Goal: Task Accomplishment & Management: Manage account settings

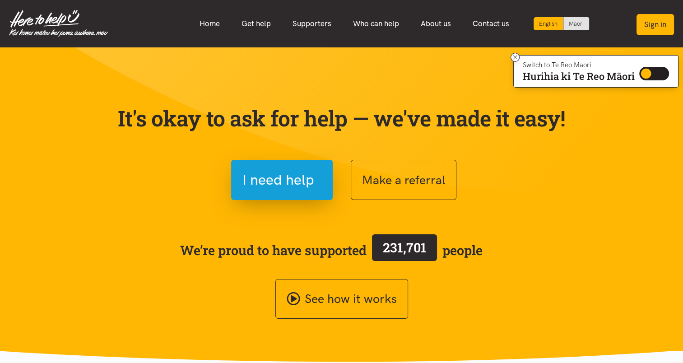
click at [659, 23] on button "Sign in" at bounding box center [655, 24] width 37 height 21
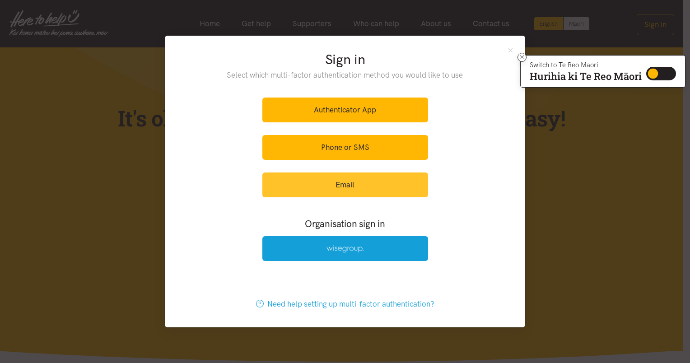
click at [339, 183] on link "Email" at bounding box center [345, 184] width 166 height 25
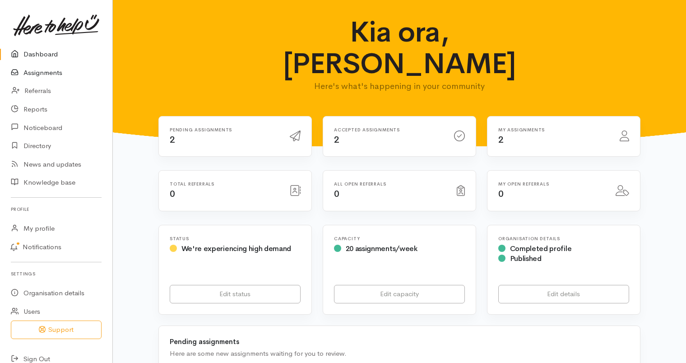
click at [48, 75] on link "Assignments" at bounding box center [56, 73] width 112 height 19
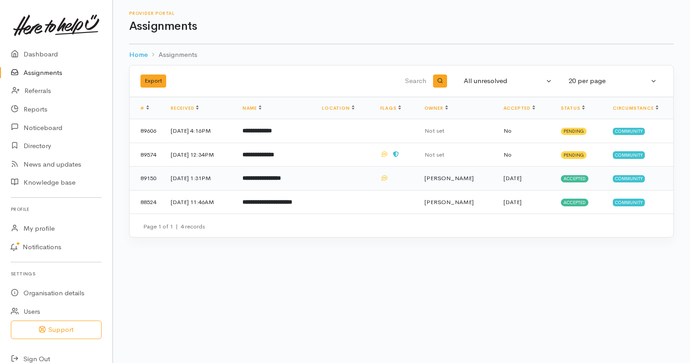
click at [200, 177] on td "25 Sep 2025, 1:31PM" at bounding box center [199, 179] width 72 height 24
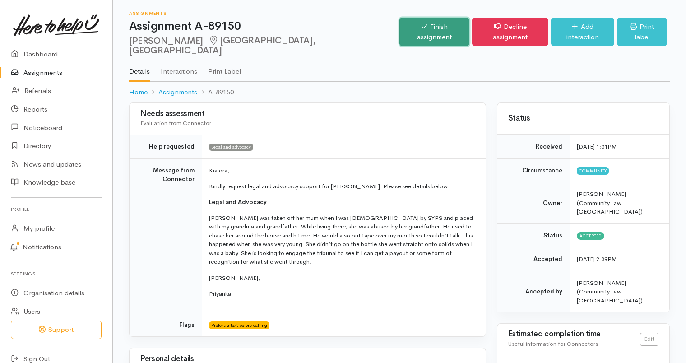
click at [406, 31] on link "Finish assignment" at bounding box center [435, 32] width 70 height 28
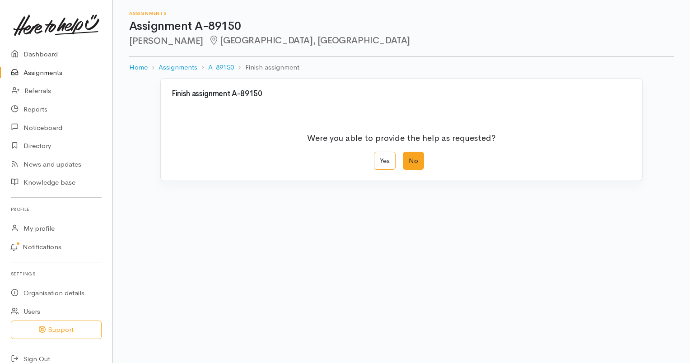
click at [413, 161] on label "No" at bounding box center [413, 161] width 21 height 19
click at [409, 158] on input "No" at bounding box center [406, 155] width 6 height 6
radio input "true"
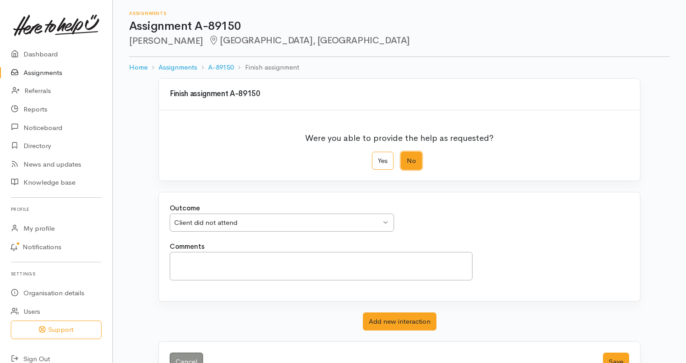
click at [389, 217] on div "Client did not attend Client did not attend" at bounding box center [282, 223] width 224 height 19
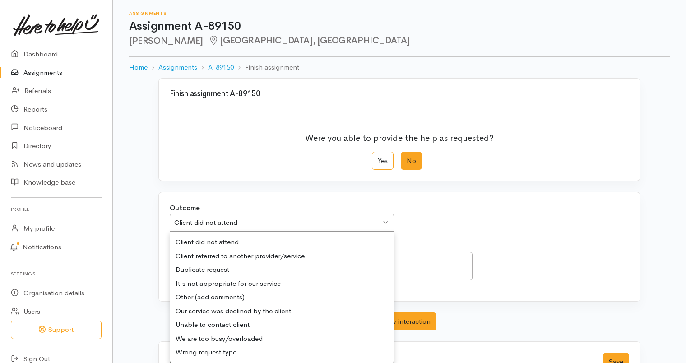
click at [459, 228] on div "Outcome Client did not attend Client did not attend Client did not attend Clien…" at bounding box center [399, 222] width 470 height 38
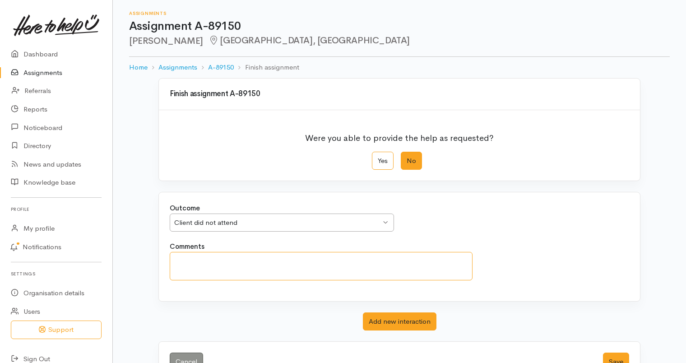
click at [182, 260] on textarea "Comments" at bounding box center [321, 266] width 303 height 28
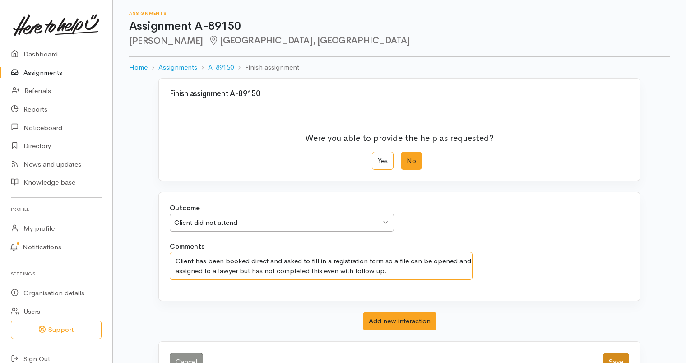
type textarea "Client has been booked direct and asked to fill in a registration form so a fil…"
click at [618, 356] on button "Save" at bounding box center [616, 362] width 26 height 19
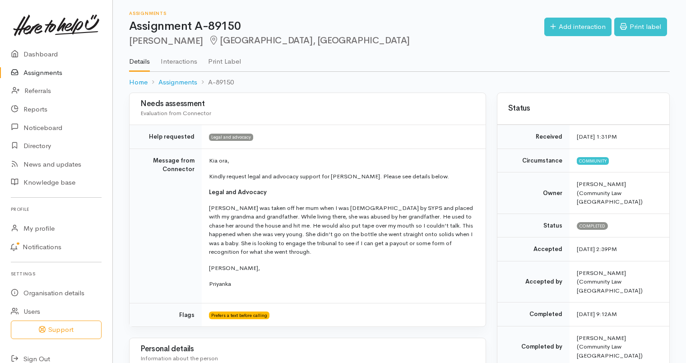
click at [48, 70] on link "Assignments" at bounding box center [56, 73] width 112 height 19
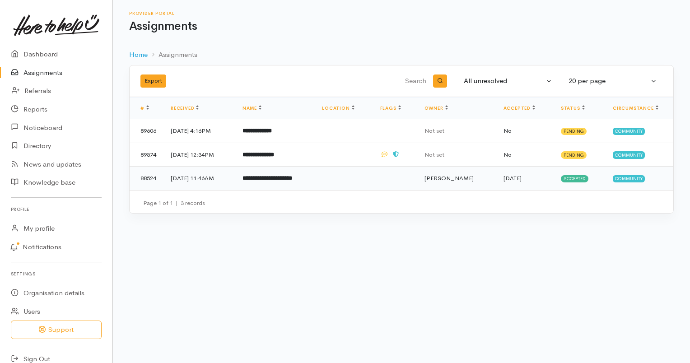
click at [205, 177] on td "[DATE] 11:46AM" at bounding box center [199, 178] width 72 height 23
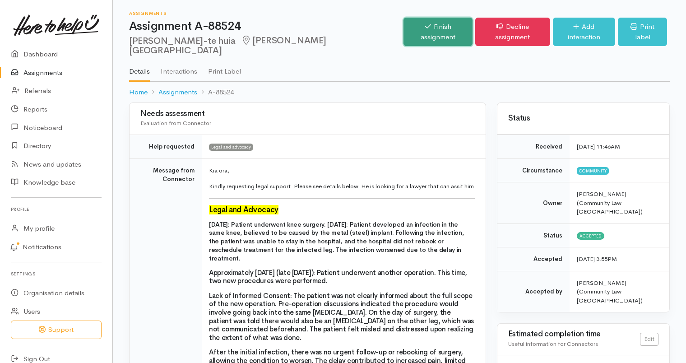
click at [407, 31] on link "Finish assignment" at bounding box center [438, 32] width 69 height 28
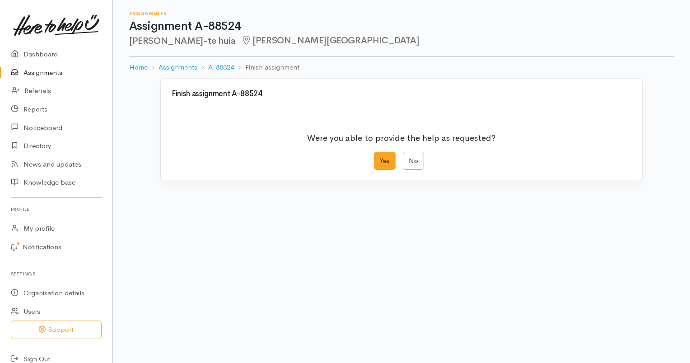
click at [381, 159] on label "Yes" at bounding box center [385, 161] width 22 height 19
click at [380, 158] on input "Yes" at bounding box center [377, 155] width 6 height 6
radio input "true"
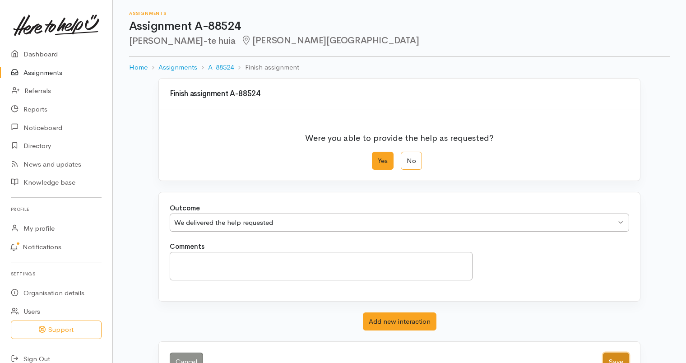
click at [611, 358] on button "Save" at bounding box center [616, 362] width 26 height 19
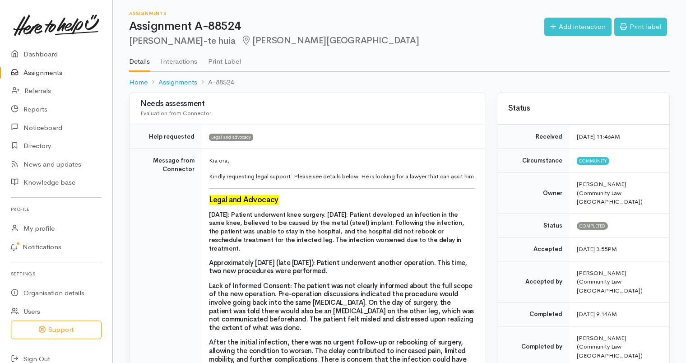
click at [47, 73] on link "Assignments" at bounding box center [56, 73] width 112 height 19
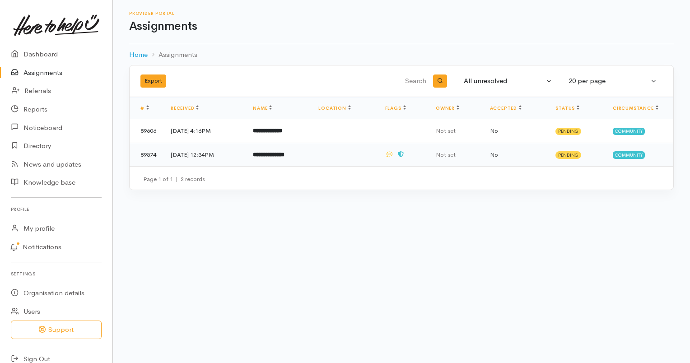
click at [284, 153] on b "**********" at bounding box center [269, 155] width 32 height 6
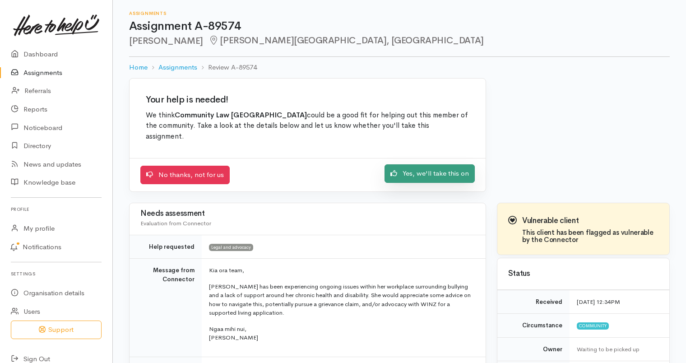
click at [420, 164] on link "Yes, we'll take this on" at bounding box center [430, 173] width 90 height 19
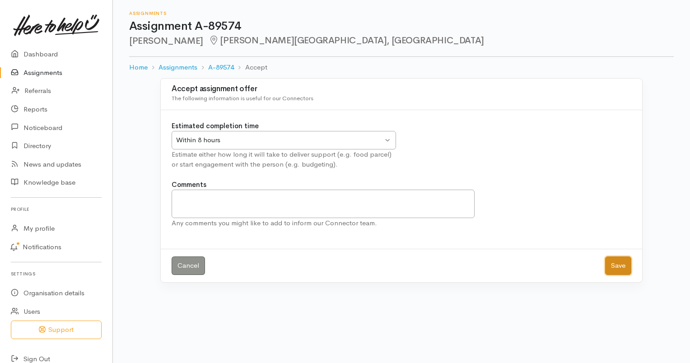
click at [619, 268] on button "Save" at bounding box center [618, 265] width 26 height 19
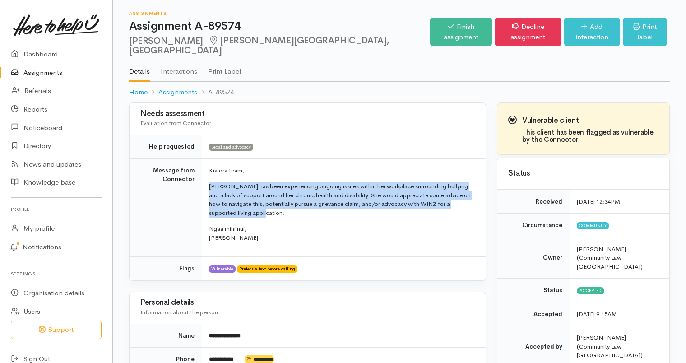
drag, startPoint x: 209, startPoint y: 174, endPoint x: 264, endPoint y: 204, distance: 62.4
click at [264, 204] on p "Rachel has been experiencing ongoing issues within her workplace surrounding bu…" at bounding box center [342, 199] width 266 height 35
drag, startPoint x: 264, startPoint y: 204, endPoint x: 232, endPoint y: 181, distance: 39.1
copy p "Rachel has been experiencing ongoing issues within her workplace surrounding bu…"
drag, startPoint x: 192, startPoint y: 40, endPoint x: 131, endPoint y: 38, distance: 61.4
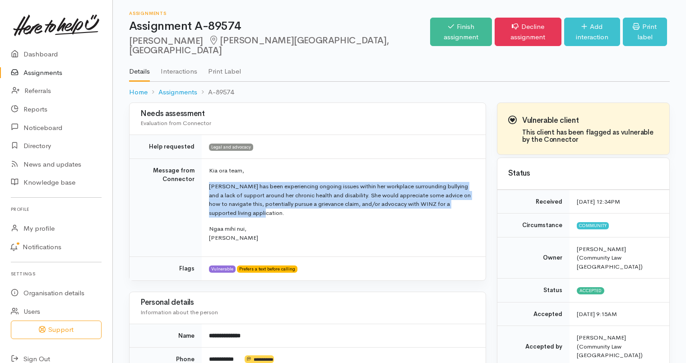
click at [131, 38] on h2 "Rachel Kuysten Hamilton Lake, Hamilton" at bounding box center [279, 46] width 301 height 20
copy h2 "[PERSON_NAME]"
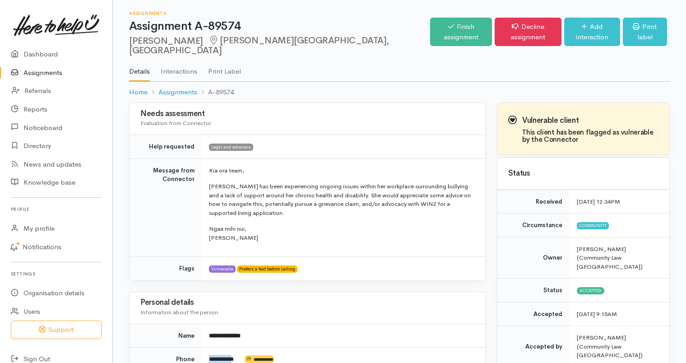
drag, startPoint x: 242, startPoint y: 349, endPoint x: 208, endPoint y: 345, distance: 34.5
click at [208, 348] on td "**********" at bounding box center [344, 360] width 284 height 24
drag, startPoint x: 208, startPoint y: 345, endPoint x: 213, endPoint y: 346, distance: 5.6
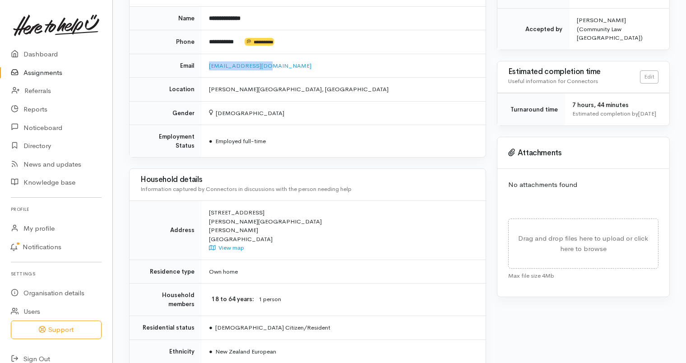
drag, startPoint x: 268, startPoint y: 54, endPoint x: 208, endPoint y: 51, distance: 60.6
click at [208, 54] on td "rachvg13@gmail.com" at bounding box center [344, 66] width 284 height 24
copy link "rachvg13@gmail.com"
click at [40, 71] on link "Assignments" at bounding box center [56, 73] width 112 height 19
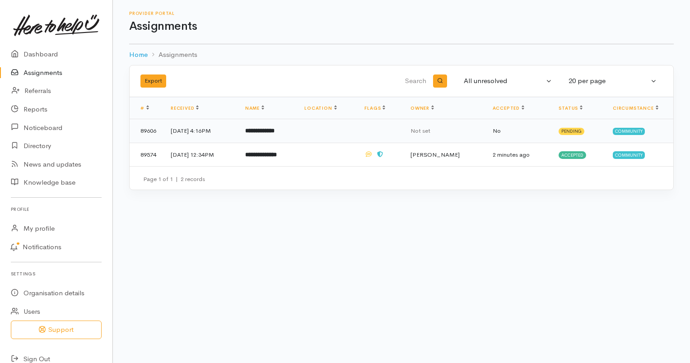
click at [198, 130] on td "[DATE] 4:16PM" at bounding box center [200, 131] width 74 height 24
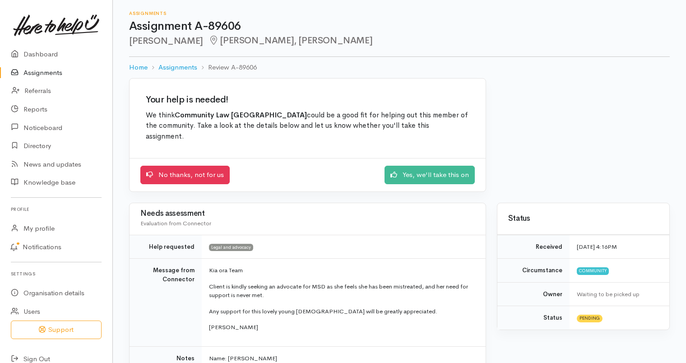
click at [418, 164] on link "Yes, we'll take this on" at bounding box center [430, 173] width 90 height 19
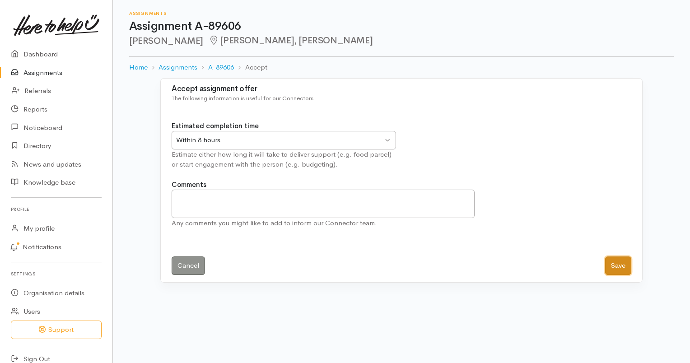
click at [612, 265] on button "Save" at bounding box center [618, 265] width 26 height 19
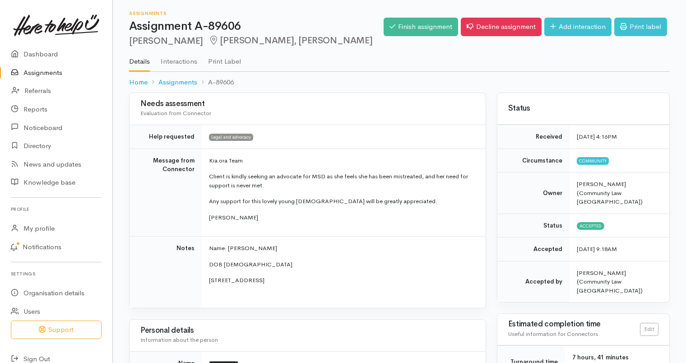
drag, startPoint x: 207, startPoint y: 174, endPoint x: 273, endPoint y: 187, distance: 67.2
click at [273, 187] on td "Kia ora Team Client is kindly seeking an advocate for MSD as she feels she has …" at bounding box center [344, 193] width 284 height 88
drag, startPoint x: 273, startPoint y: 187, endPoint x: 252, endPoint y: 178, distance: 22.8
copy p "Client is kindly seeking an advocate for MSD as she feels she has been mistreat…"
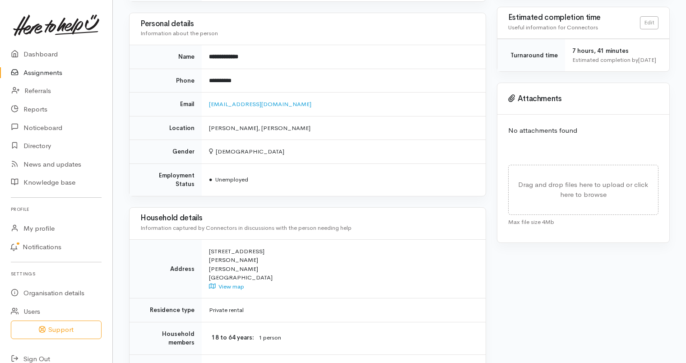
scroll to position [307, 0]
drag, startPoint x: 244, startPoint y: 80, endPoint x: 207, endPoint y: 78, distance: 37.1
click at [207, 78] on td "**********" at bounding box center [344, 80] width 284 height 24
drag, startPoint x: 207, startPoint y: 78, endPoint x: 223, endPoint y: 78, distance: 16.3
drag, startPoint x: 270, startPoint y: 99, endPoint x: 209, endPoint y: 102, distance: 61.4
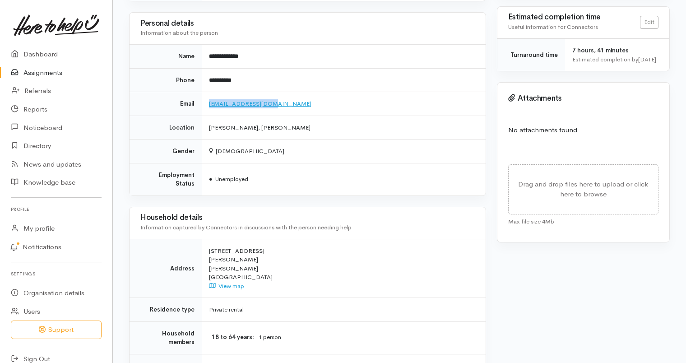
click at [209, 102] on td "[EMAIL_ADDRESS][DOMAIN_NAME]" at bounding box center [344, 104] width 284 height 24
copy link "[EMAIL_ADDRESS][DOMAIN_NAME]"
